Goal: Find contact information: Find contact information

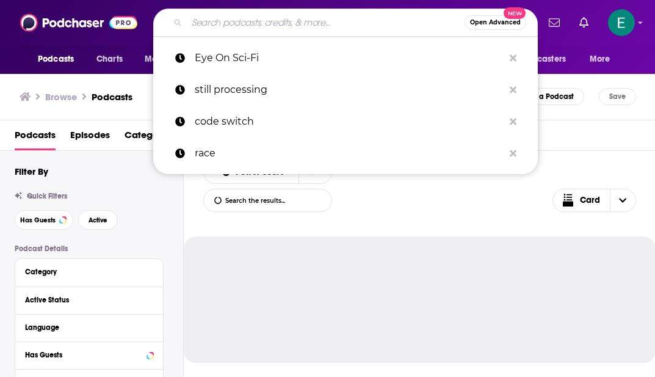
type input "How Leaders Lead with [PERSON_NAME]"
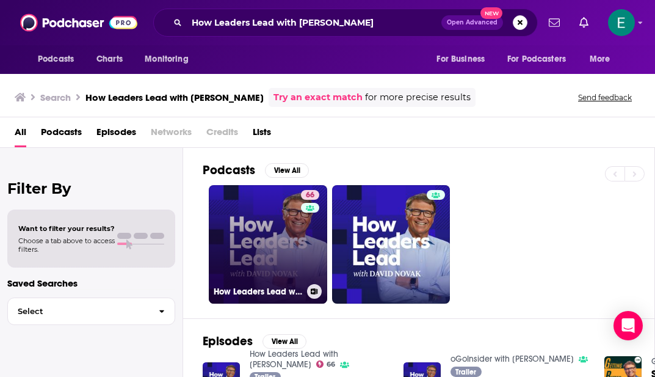
click at [278, 244] on link "66 How Leaders Lead with David Novak" at bounding box center [268, 244] width 118 height 118
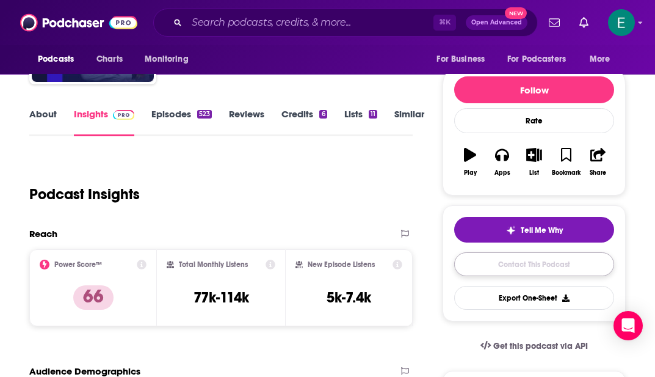
click at [499, 274] on link "Contact This Podcast" at bounding box center [534, 264] width 160 height 24
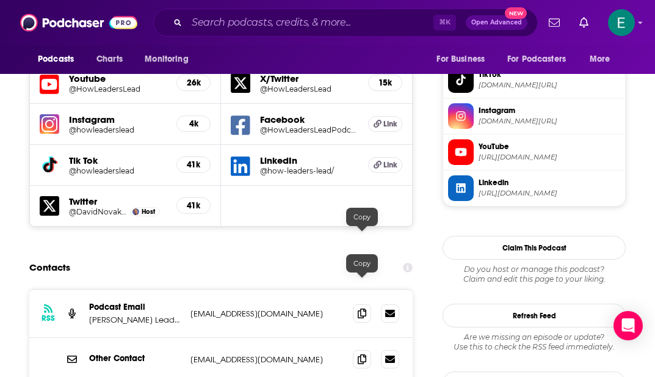
scroll to position [1213, 0]
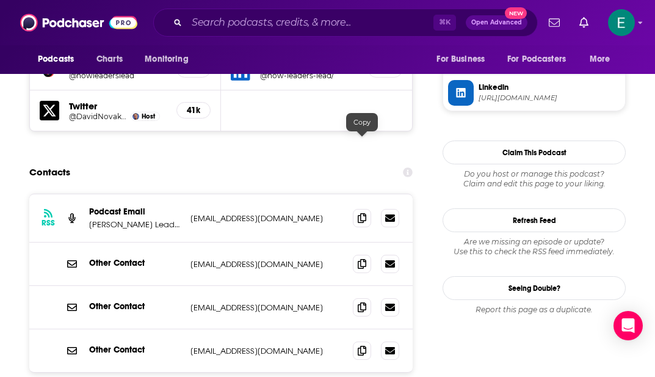
click at [360, 134] on div at bounding box center [362, 131] width 10 height 10
click at [360, 212] on icon at bounding box center [362, 217] width 9 height 10
click at [361, 345] on icon at bounding box center [362, 350] width 9 height 10
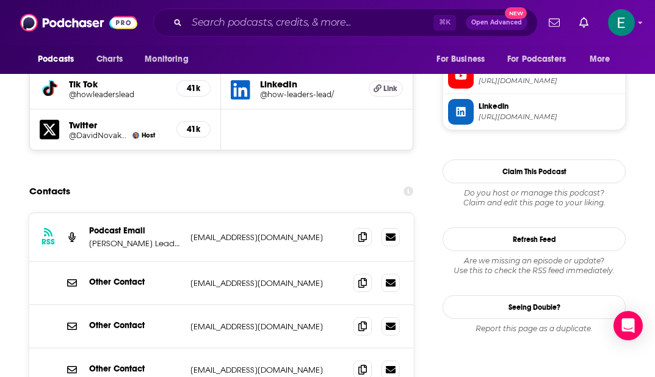
scroll to position [1194, 0]
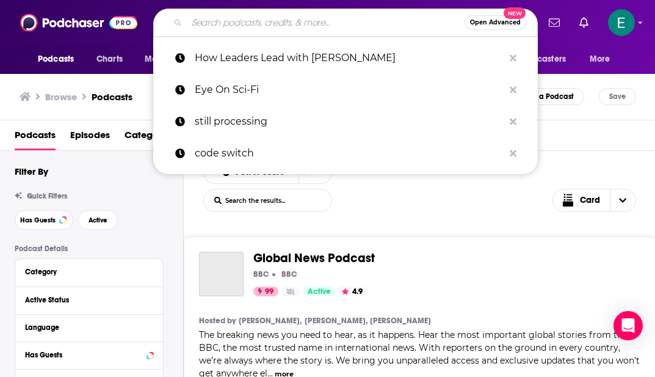
click at [321, 19] on input "Search podcasts, credits, & more..." at bounding box center [326, 23] width 278 height 20
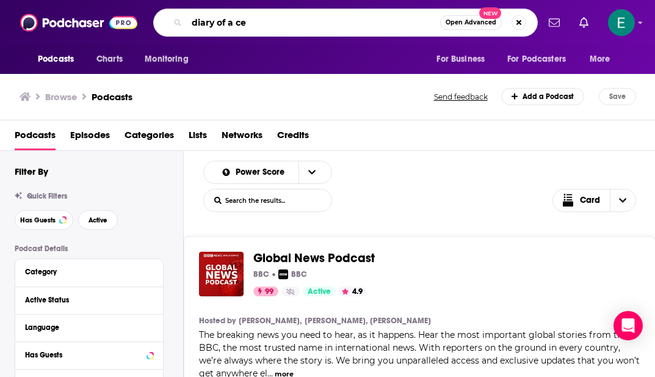
type input "diary of a ceo"
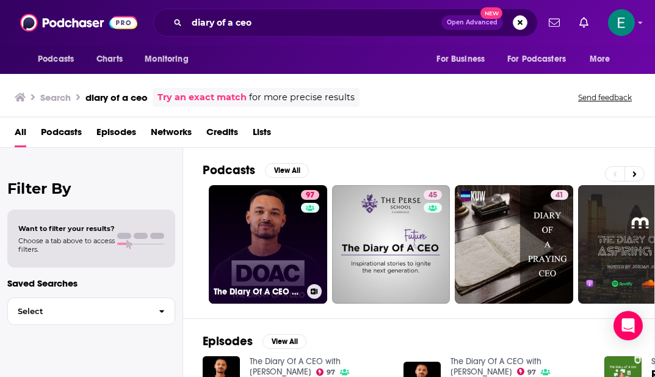
click at [248, 208] on link "97 The Diary Of A CEO with Steven Bartlett" at bounding box center [268, 244] width 118 height 118
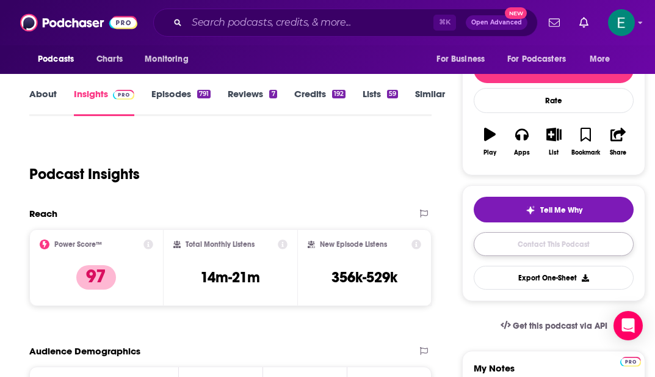
click at [516, 244] on link "Contact This Podcast" at bounding box center [554, 244] width 160 height 24
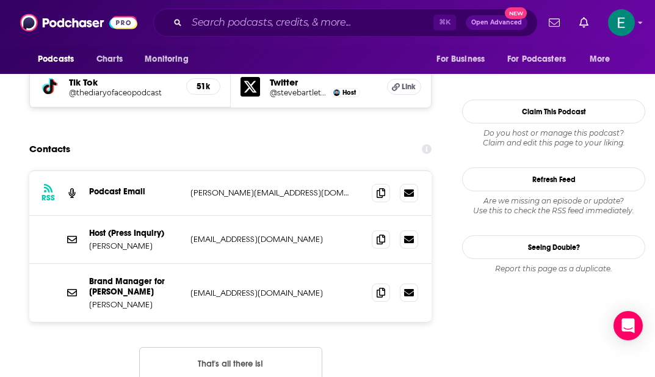
scroll to position [1179, 0]
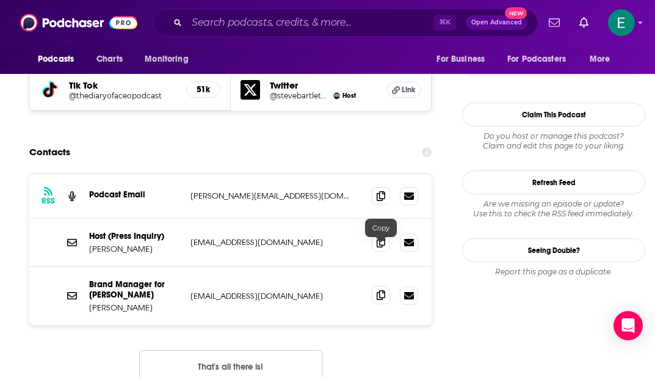
click at [378, 290] on icon at bounding box center [381, 295] width 9 height 10
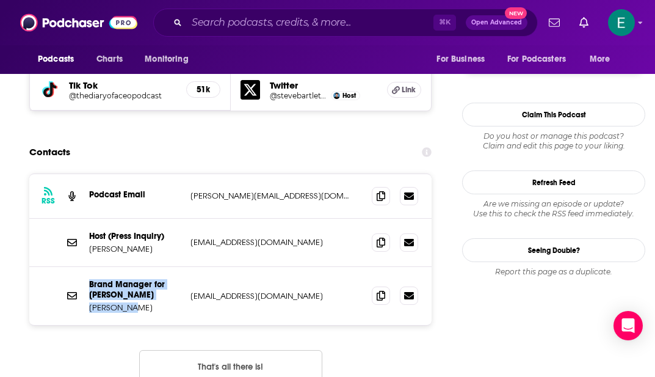
drag, startPoint x: 162, startPoint y: 265, endPoint x: 85, endPoint y: 237, distance: 81.1
click at [85, 267] on div "Brand Manager for Steven Bartlett Dom Murray dom@stevenbartlett.com dom@stevenb…" at bounding box center [230, 296] width 402 height 58
copy div "Brand Manager for Steven Bartlett Dom Murray"
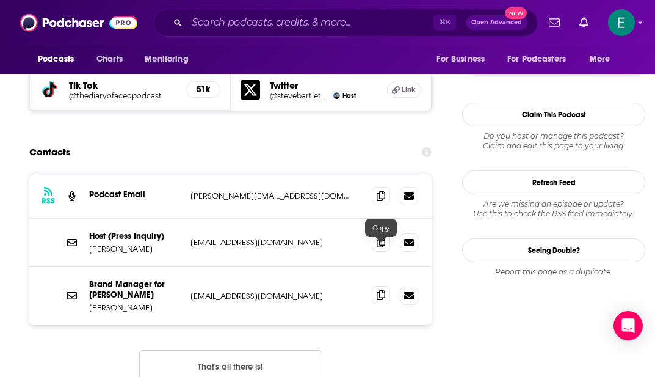
click at [385, 286] on span at bounding box center [381, 295] width 18 height 18
click at [380, 237] on icon at bounding box center [381, 242] width 9 height 10
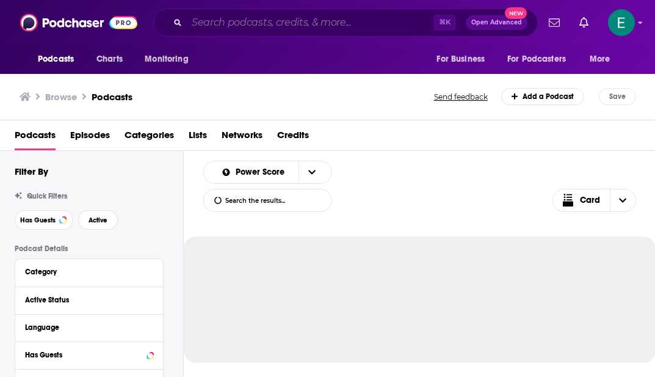
click at [233, 25] on input "Search podcasts, credits, & more..." at bounding box center [310, 23] width 247 height 20
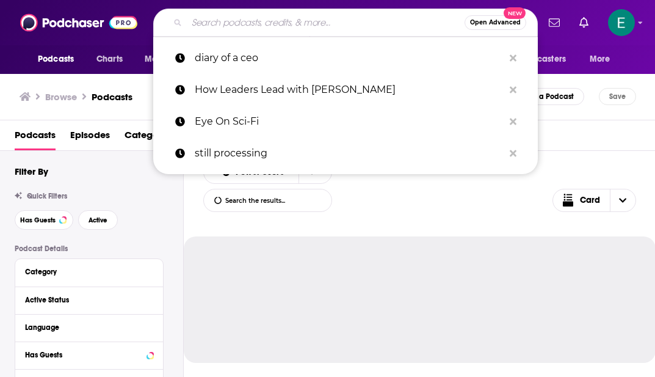
paste input "The School of Greatness"
type input "The School of Greatness"
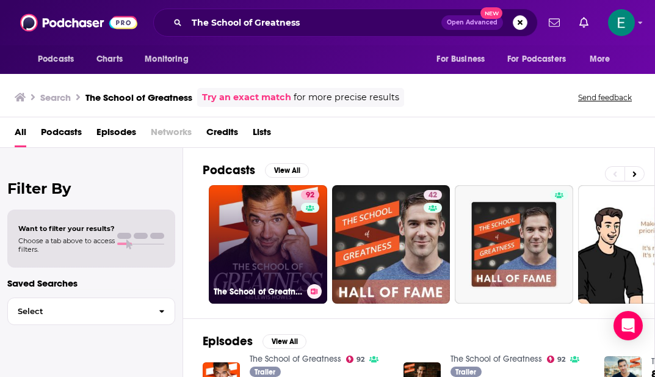
click at [234, 201] on link "92 The School of Greatness" at bounding box center [268, 244] width 118 height 118
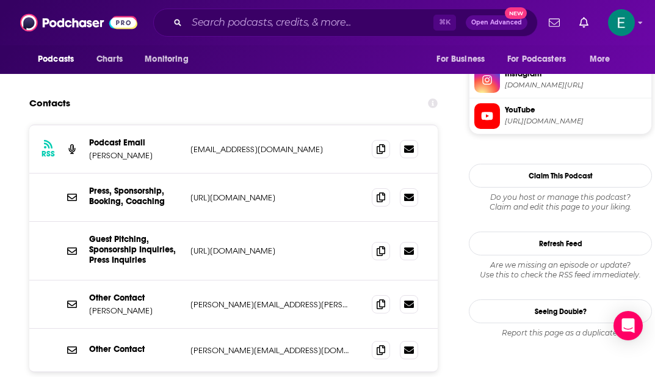
scroll to position [1240, 0]
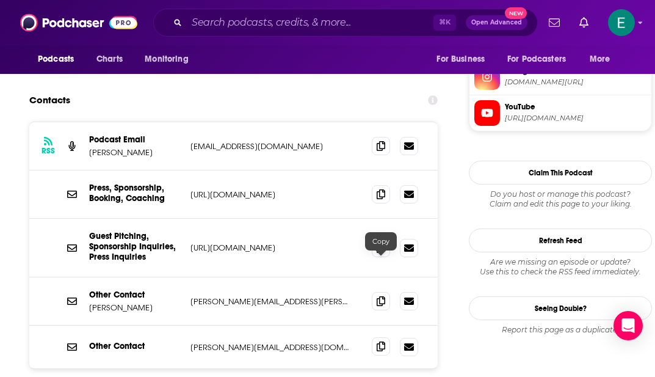
click at [383, 341] on icon at bounding box center [381, 346] width 9 height 10
click at [383, 295] on icon at bounding box center [381, 300] width 9 height 10
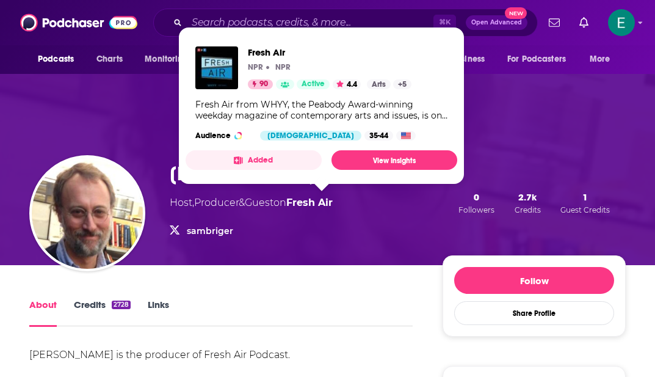
click at [322, 208] on div "Host , Producer & Guest on Fresh Air" at bounding box center [251, 202] width 163 height 15
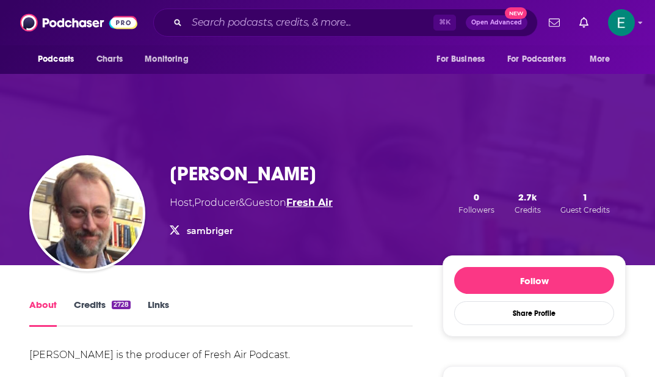
click at [321, 201] on link "Fresh Air" at bounding box center [309, 203] width 46 height 12
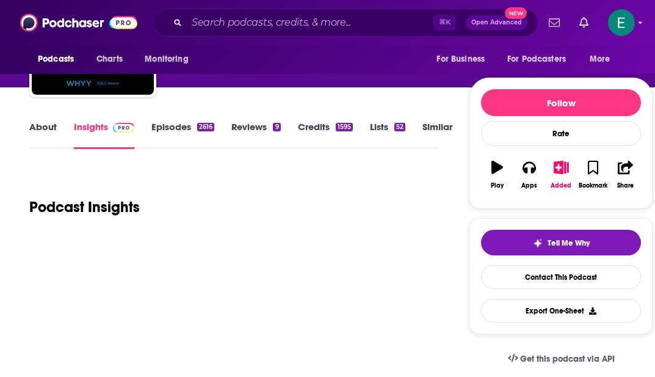
scroll to position [121, 0]
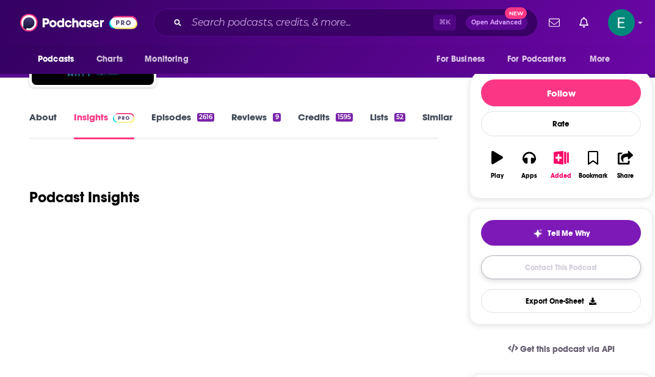
click at [531, 267] on link "Contact This Podcast" at bounding box center [561, 267] width 160 height 24
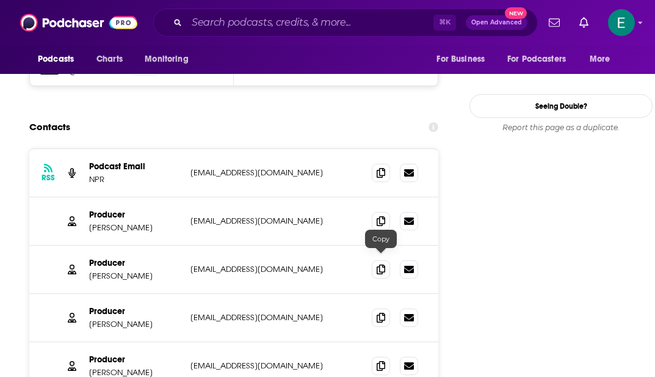
scroll to position [1282, 0]
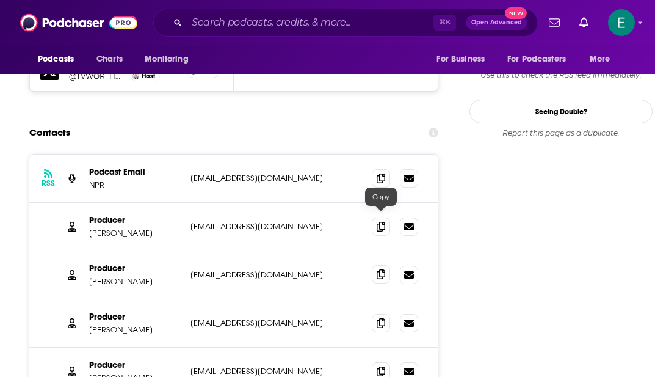
click at [375, 265] on span at bounding box center [381, 274] width 18 height 18
click at [380, 221] on icon at bounding box center [381, 226] width 9 height 10
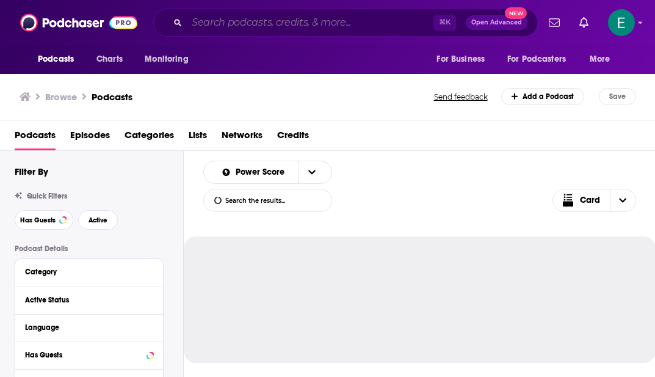
click at [259, 17] on input "Search podcasts, credits, & more..." at bounding box center [310, 23] width 247 height 20
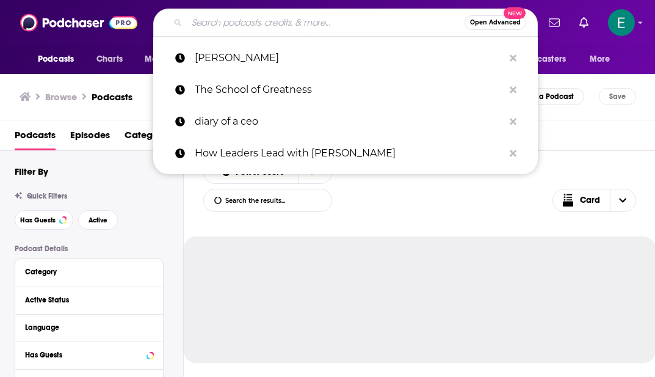
paste input "On Point with [PERSON_NAME]"
type input "On Point with [PERSON_NAME]"
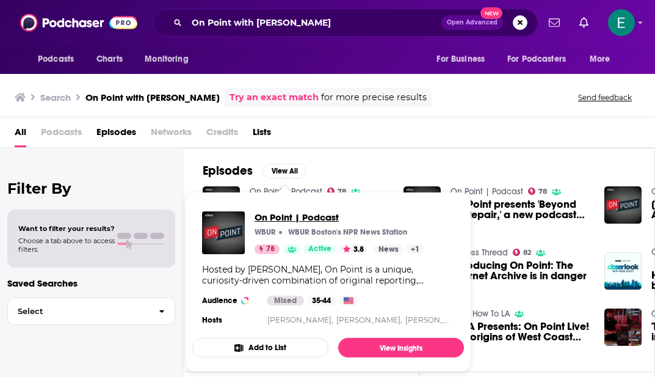
click at [280, 217] on span "On Point | Podcast" at bounding box center [340, 217] width 170 height 12
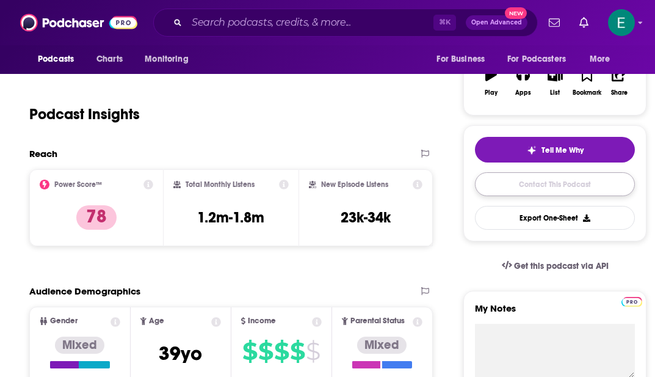
click at [497, 179] on link "Contact This Podcast" at bounding box center [555, 184] width 160 height 24
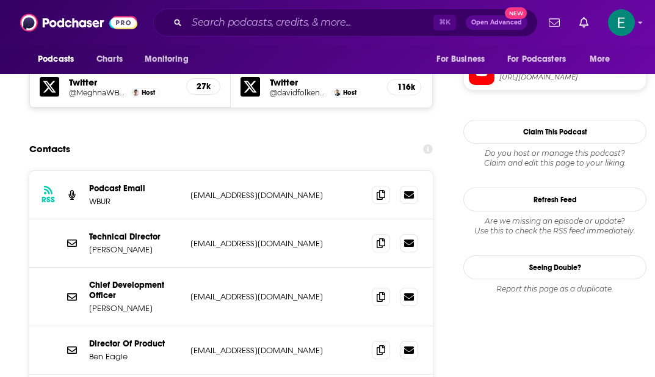
scroll to position [1161, 0]
